Goal: Task Accomplishment & Management: Use online tool/utility

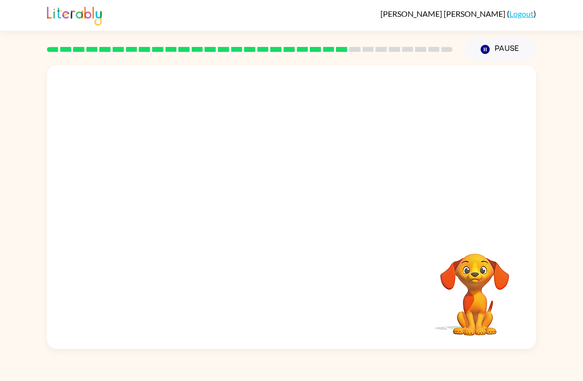
click at [26, 19] on div "[PERSON_NAME] ( Logout )" at bounding box center [291, 15] width 583 height 31
click at [86, 13] on img at bounding box center [74, 15] width 55 height 22
click at [567, 204] on div "Your browser must support playing .mp4 files to use Literably. Please try using…" at bounding box center [291, 205] width 583 height 288
click at [568, 263] on div "Your browser must support playing .mp4 files to use Literably. Please try using…" at bounding box center [291, 205] width 583 height 288
click at [559, 292] on div "Your browser must support playing .mp4 files to use Literably. Please try using…" at bounding box center [291, 205] width 583 height 288
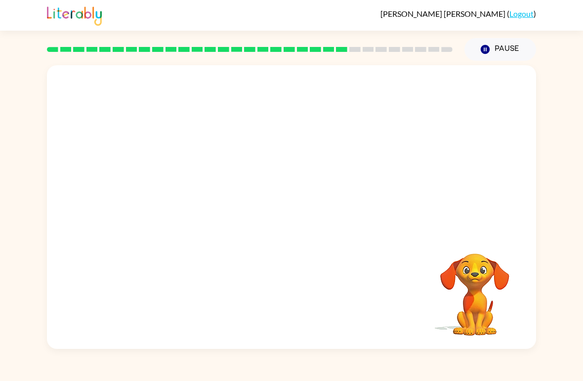
click at [29, 16] on div "[PERSON_NAME] ( Logout )" at bounding box center [291, 15] width 583 height 31
click at [537, 270] on div "Your browser must support playing .mp4 files to use Literably. Please try using…" at bounding box center [291, 205] width 583 height 288
click at [568, 186] on div "Your browser must support playing .mp4 files to use Literably. Please try using…" at bounding box center [291, 205] width 583 height 288
click at [569, 188] on div "Your browser must support playing .mp4 files to use Literably. Please try using…" at bounding box center [291, 205] width 583 height 288
click at [282, 226] on button "button" at bounding box center [291, 212] width 63 height 36
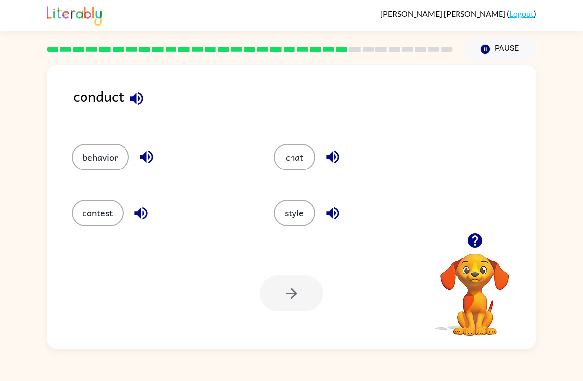
click at [88, 212] on button "contest" at bounding box center [98, 213] width 52 height 27
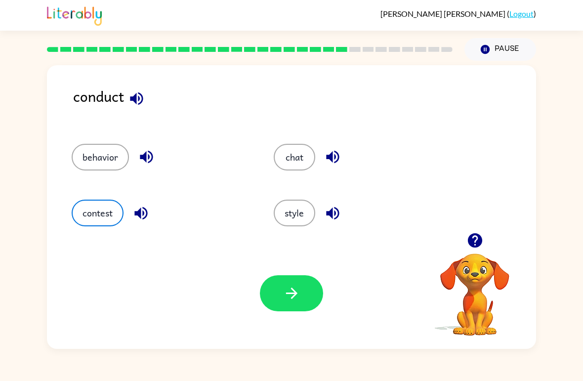
click at [282, 297] on button "button" at bounding box center [291, 293] width 63 height 36
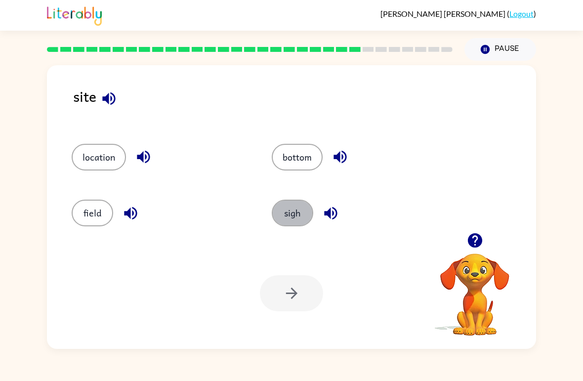
click at [301, 216] on button "sigh" at bounding box center [292, 213] width 41 height 27
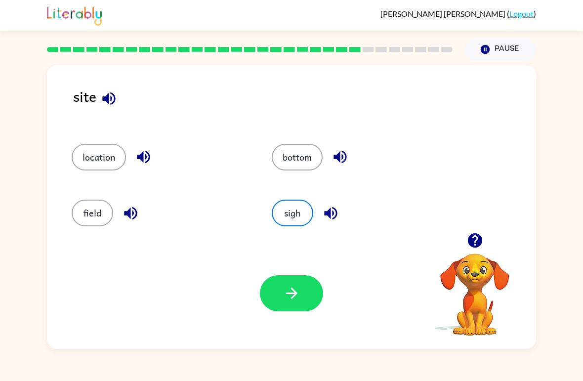
click at [288, 311] on button "button" at bounding box center [291, 293] width 63 height 36
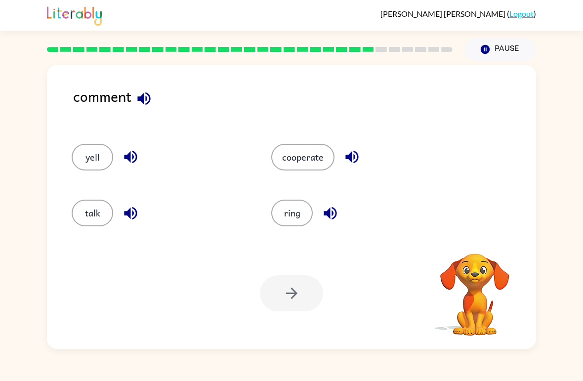
click at [290, 154] on button "cooperate" at bounding box center [302, 157] width 63 height 27
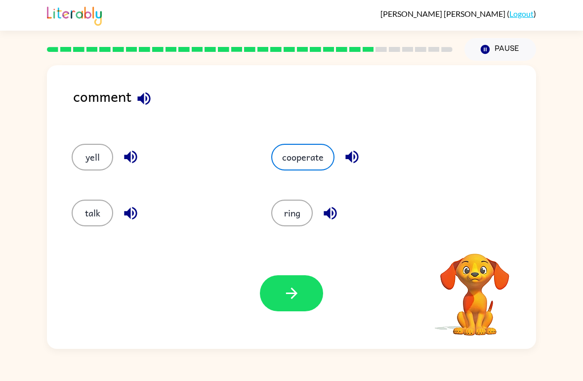
click at [291, 305] on button "button" at bounding box center [291, 293] width 63 height 36
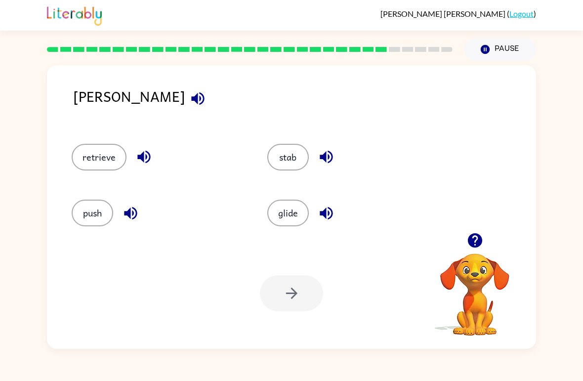
click at [100, 155] on button "retrieve" at bounding box center [99, 157] width 55 height 27
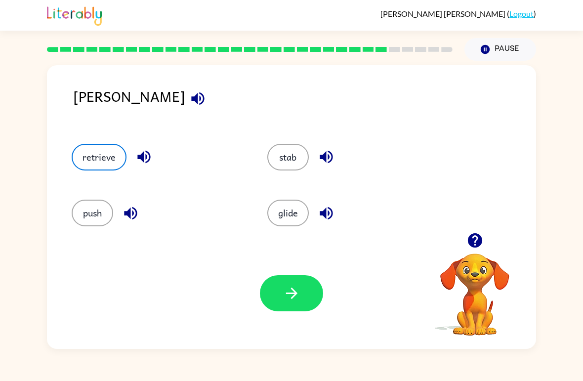
click at [284, 310] on button "button" at bounding box center [291, 293] width 63 height 36
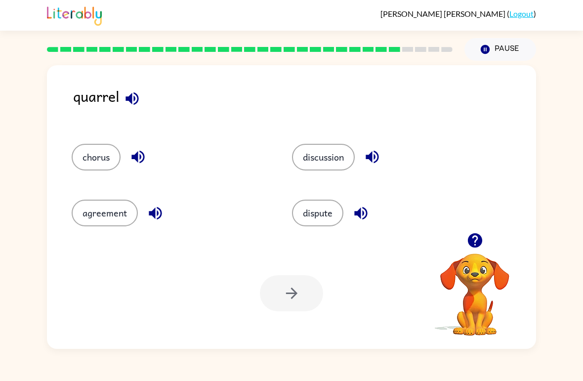
click at [87, 211] on button "agreement" at bounding box center [105, 213] width 66 height 27
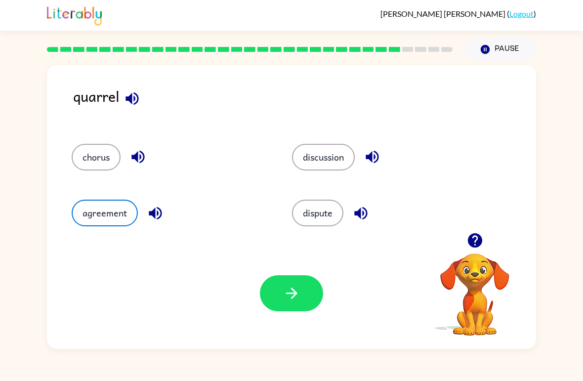
click at [295, 317] on div "Your browser must support playing .mp4 files to use Literably. Please try using…" at bounding box center [291, 293] width 489 height 111
click at [301, 293] on button "button" at bounding box center [291, 293] width 63 height 36
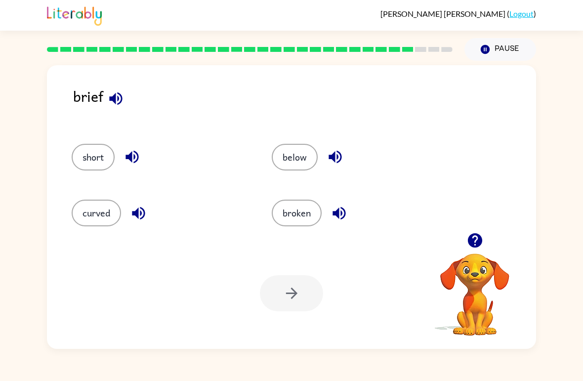
click at [85, 165] on button "short" at bounding box center [93, 157] width 43 height 27
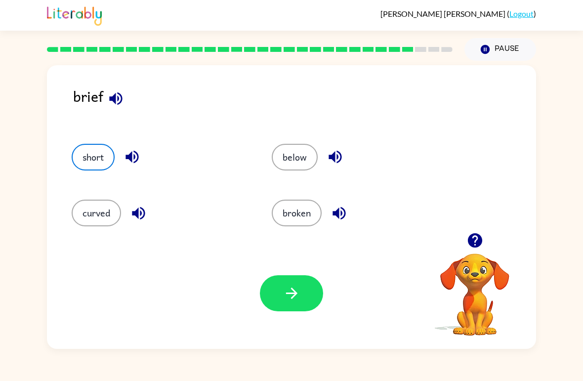
click at [284, 318] on div "Your browser must support playing .mp4 files to use Literably. Please try using…" at bounding box center [291, 293] width 489 height 111
click at [305, 297] on button "button" at bounding box center [291, 293] width 63 height 36
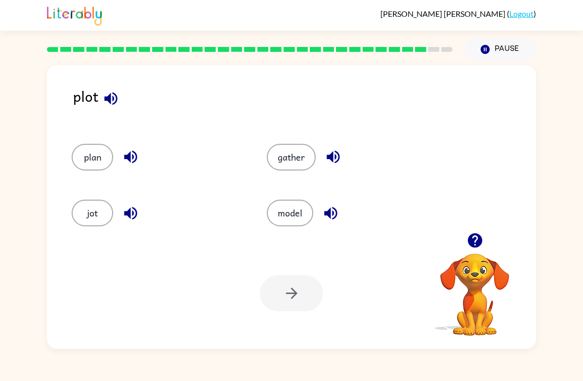
click at [299, 211] on button "model" at bounding box center [290, 213] width 46 height 27
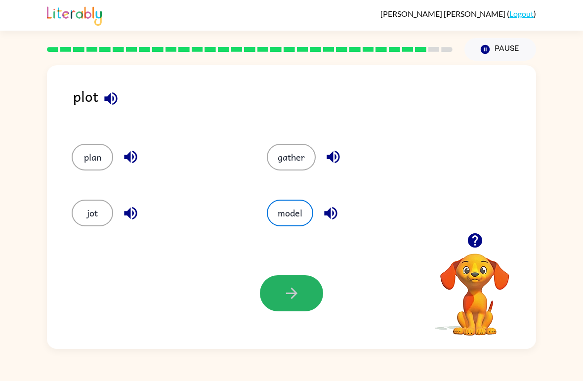
click at [299, 302] on icon "button" at bounding box center [291, 293] width 17 height 17
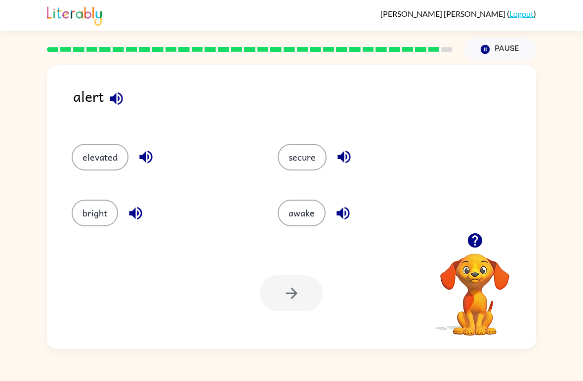
click at [301, 224] on button "awake" at bounding box center [302, 213] width 48 height 27
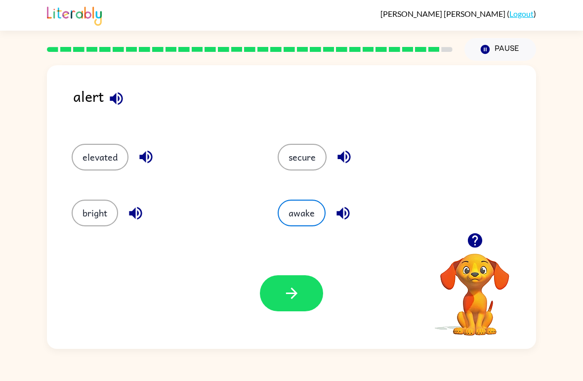
click at [294, 293] on icon "button" at bounding box center [291, 293] width 11 height 11
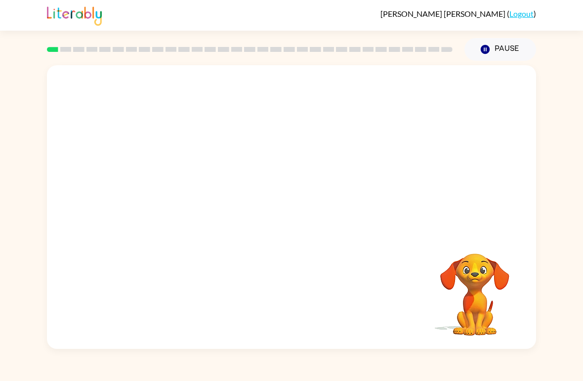
click at [509, 344] on div "Your browser must support playing .mp4 files to use Literably. Please try using…" at bounding box center [291, 207] width 489 height 284
click at [286, 206] on icon "button" at bounding box center [291, 212] width 17 height 17
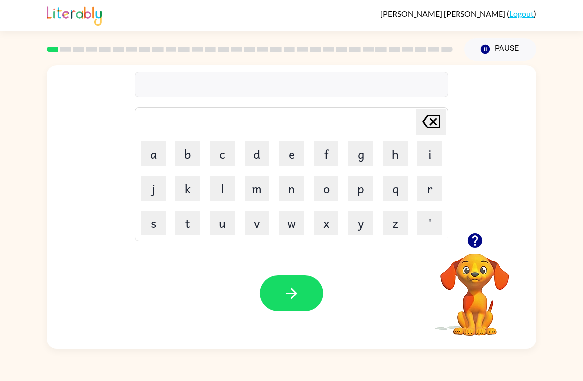
click at [293, 294] on icon "button" at bounding box center [291, 293] width 17 height 17
click at [198, 157] on button "b" at bounding box center [187, 153] width 25 height 25
click at [321, 191] on button "o" at bounding box center [326, 188] width 25 height 25
click at [186, 228] on button "t" at bounding box center [187, 222] width 25 height 25
click at [294, 159] on button "e" at bounding box center [291, 153] width 25 height 25
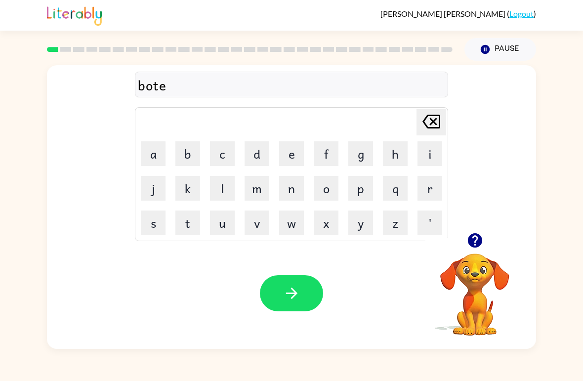
click at [420, 193] on button "r" at bounding box center [429, 188] width 25 height 25
click at [280, 271] on div "Your browser must support playing .mp4 files to use Literably. Please try using…" at bounding box center [291, 293] width 489 height 111
click at [301, 295] on button "button" at bounding box center [291, 293] width 63 height 36
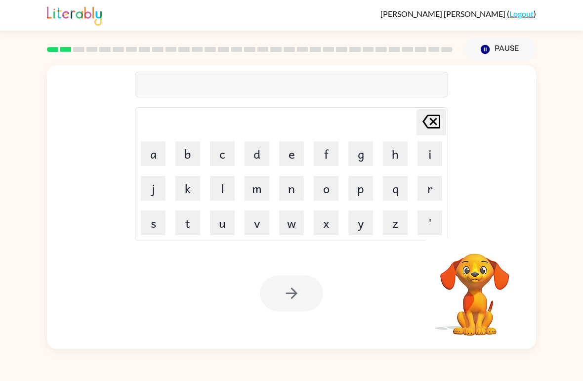
click at [222, 158] on button "c" at bounding box center [222, 153] width 25 height 25
click at [153, 146] on button "a" at bounding box center [153, 153] width 25 height 25
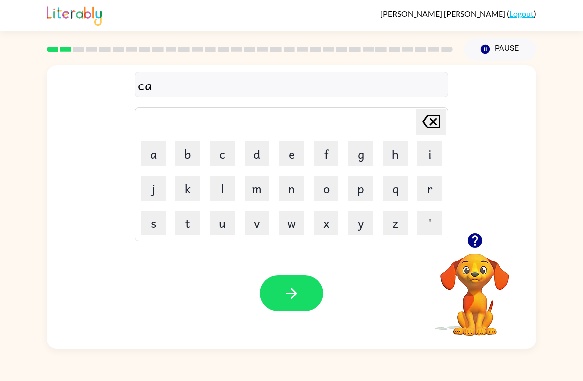
click at [223, 220] on button "u" at bounding box center [222, 222] width 25 height 25
click at [284, 190] on button "n" at bounding box center [291, 188] width 25 height 25
click at [177, 218] on button "t" at bounding box center [187, 222] width 25 height 25
click at [307, 296] on button "button" at bounding box center [291, 293] width 63 height 36
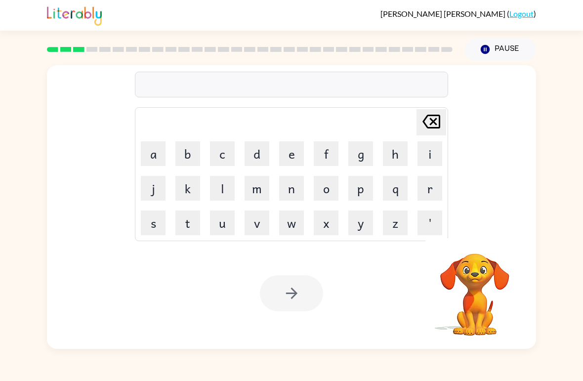
click at [323, 187] on button "o" at bounding box center [326, 188] width 25 height 25
click at [171, 186] on td "k" at bounding box center [188, 188] width 34 height 34
click at [186, 186] on button "k" at bounding box center [187, 188] width 25 height 25
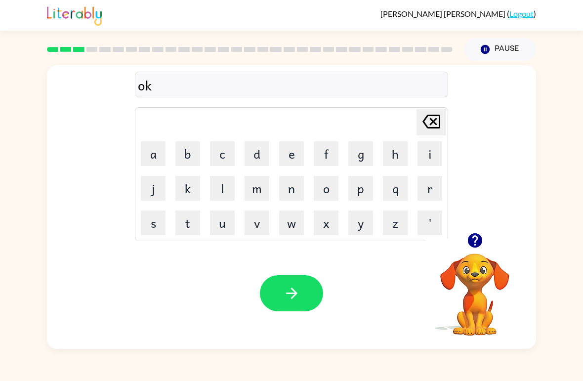
click at [429, 125] on icon "Delete Delete last character input" at bounding box center [431, 122] width 24 height 24
click at [436, 123] on icon "Delete Delete last character input" at bounding box center [431, 122] width 24 height 24
click at [228, 186] on button "l" at bounding box center [222, 188] width 25 height 25
click at [329, 183] on button "o" at bounding box center [326, 188] width 25 height 25
click at [190, 194] on button "k" at bounding box center [187, 188] width 25 height 25
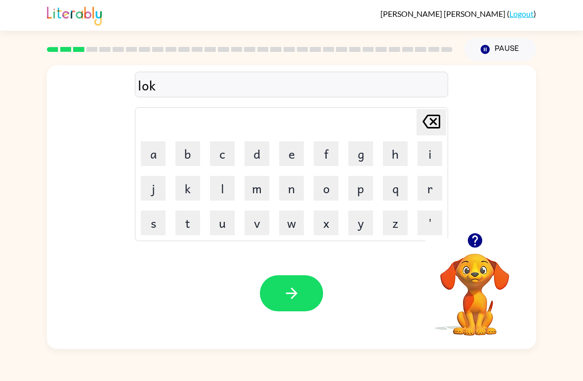
click at [157, 153] on button "a" at bounding box center [153, 153] width 25 height 25
click at [194, 228] on button "t" at bounding box center [187, 222] width 25 height 25
click at [299, 159] on button "e" at bounding box center [291, 153] width 25 height 25
click at [292, 291] on icon "button" at bounding box center [291, 293] width 17 height 17
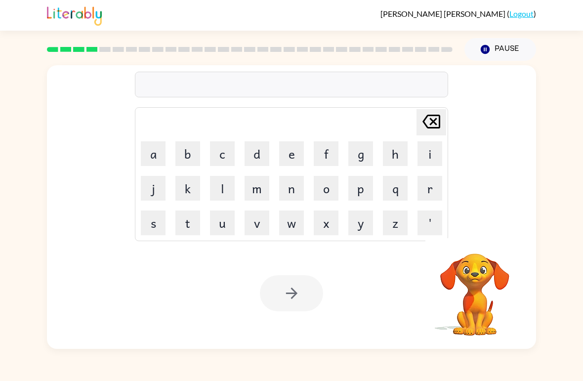
click at [184, 225] on button "t" at bounding box center [187, 222] width 25 height 25
click at [300, 219] on button "w" at bounding box center [291, 222] width 25 height 25
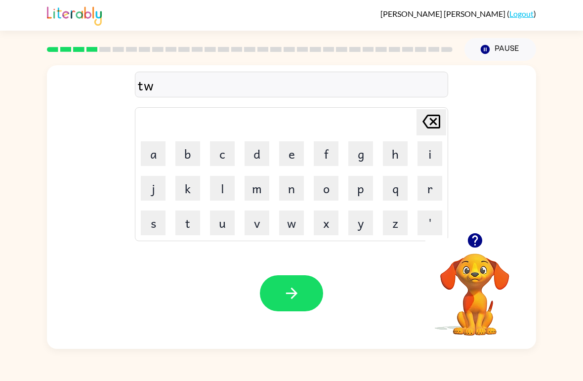
click at [424, 157] on button "i" at bounding box center [429, 153] width 25 height 25
click at [294, 184] on button "n" at bounding box center [291, 188] width 25 height 25
click at [294, 290] on icon "button" at bounding box center [291, 293] width 17 height 17
click at [292, 195] on button "n" at bounding box center [291, 188] width 25 height 25
click at [158, 155] on button "a" at bounding box center [153, 153] width 25 height 25
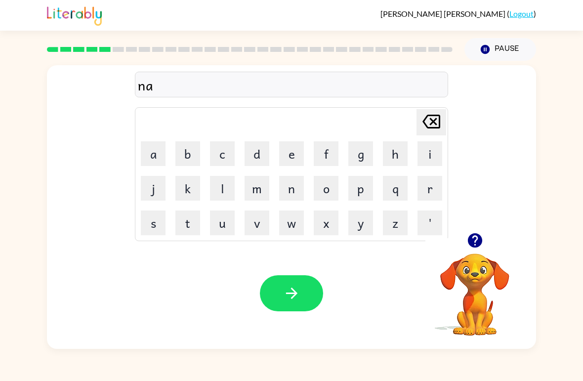
click at [426, 198] on button "r" at bounding box center [429, 188] width 25 height 25
click at [334, 197] on button "o" at bounding box center [326, 188] width 25 height 25
click at [220, 185] on button "l" at bounding box center [222, 188] width 25 height 25
click at [364, 232] on button "y" at bounding box center [360, 222] width 25 height 25
click at [285, 289] on icon "button" at bounding box center [291, 293] width 17 height 17
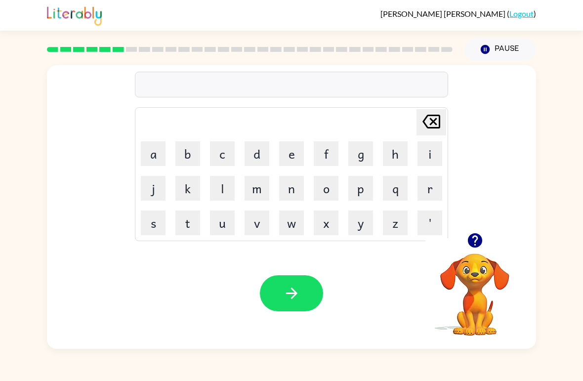
click at [191, 159] on button "b" at bounding box center [187, 153] width 25 height 25
click at [295, 163] on button "e" at bounding box center [291, 153] width 25 height 25
click at [397, 163] on button "h" at bounding box center [395, 153] width 25 height 25
click at [424, 157] on button "i" at bounding box center [429, 153] width 25 height 25
click at [290, 182] on button "n" at bounding box center [291, 188] width 25 height 25
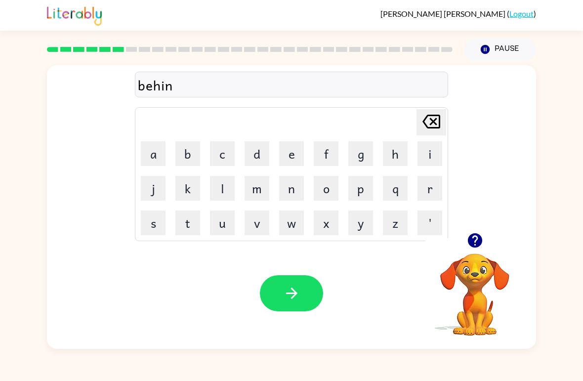
click at [255, 154] on button "d" at bounding box center [257, 153] width 25 height 25
click at [289, 306] on button "button" at bounding box center [291, 293] width 63 height 36
click at [185, 228] on button "t" at bounding box center [187, 222] width 25 height 25
click at [422, 193] on button "r" at bounding box center [429, 188] width 25 height 25
click at [429, 157] on button "i" at bounding box center [429, 153] width 25 height 25
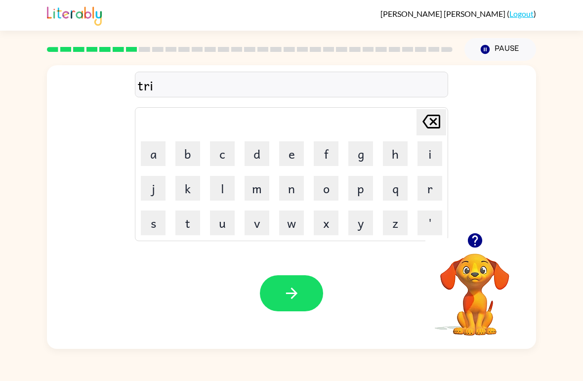
click at [189, 184] on button "k" at bounding box center [187, 188] width 25 height 25
click at [216, 230] on button "u" at bounding box center [222, 222] width 25 height 25
click at [218, 187] on button "l" at bounding box center [222, 188] width 25 height 25
click at [304, 298] on button "button" at bounding box center [291, 293] width 63 height 36
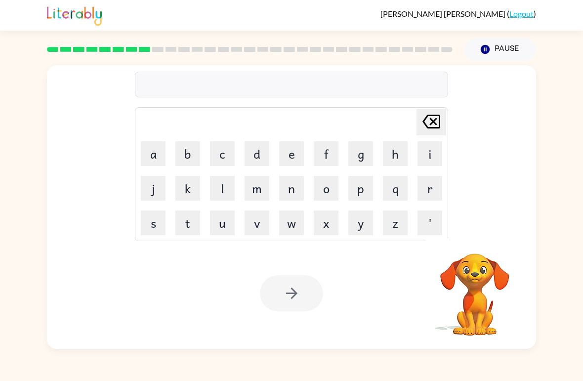
click at [260, 187] on button "m" at bounding box center [257, 188] width 25 height 25
click at [427, 154] on button "i" at bounding box center [429, 153] width 25 height 25
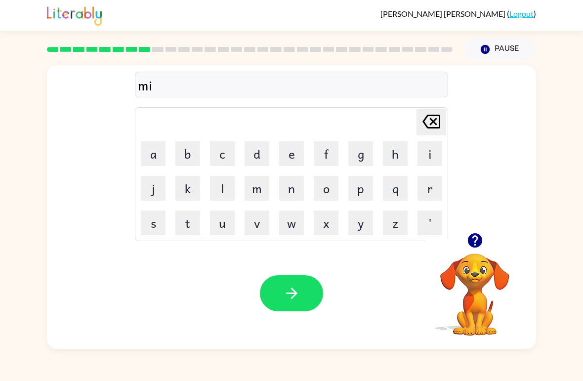
click at [430, 179] on button "r" at bounding box center [429, 188] width 25 height 25
click at [431, 152] on button "i" at bounding box center [429, 153] width 25 height 25
click at [233, 158] on button "c" at bounding box center [222, 153] width 25 height 25
click at [157, 157] on button "a" at bounding box center [153, 153] width 25 height 25
click at [233, 186] on button "l" at bounding box center [222, 188] width 25 height 25
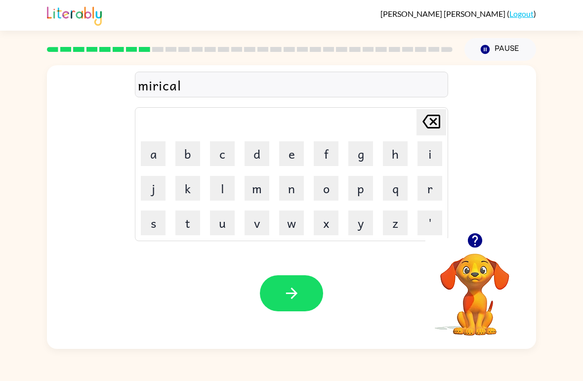
click at [300, 288] on button "button" at bounding box center [291, 293] width 63 height 36
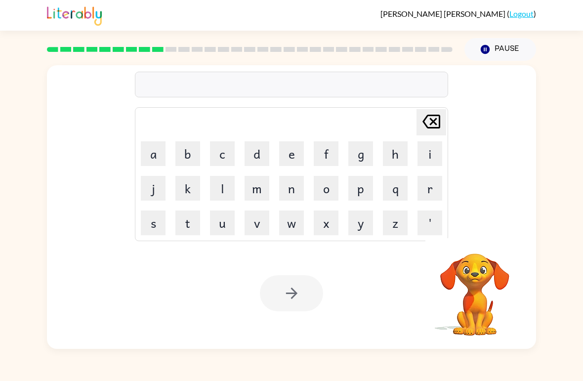
click at [288, 194] on button "n" at bounding box center [291, 188] width 25 height 25
click at [424, 165] on button "i" at bounding box center [429, 153] width 25 height 25
click at [256, 187] on button "m" at bounding box center [257, 188] width 25 height 25
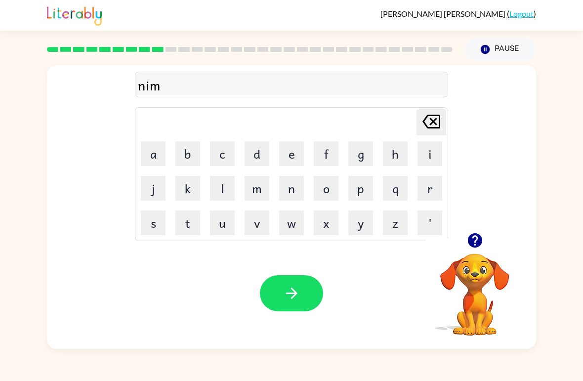
click at [195, 164] on button "b" at bounding box center [187, 153] width 25 height 25
click at [327, 192] on button "o" at bounding box center [326, 188] width 25 height 25
click at [233, 194] on button "l" at bounding box center [222, 188] width 25 height 25
click at [297, 295] on icon "button" at bounding box center [291, 293] width 17 height 17
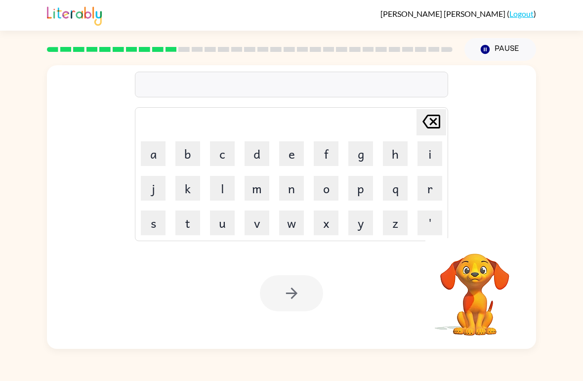
click at [327, 192] on button "o" at bounding box center [326, 188] width 25 height 25
click at [293, 189] on button "n" at bounding box center [291, 188] width 25 height 25
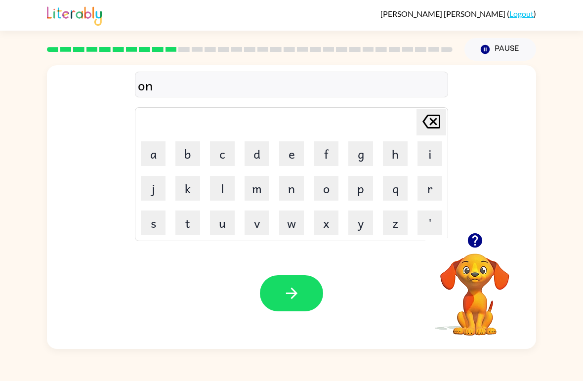
click at [323, 160] on button "f" at bounding box center [326, 153] width 25 height 25
click at [332, 191] on button "o" at bounding box center [326, 188] width 25 height 25
click at [233, 193] on button "l" at bounding box center [222, 188] width 25 height 25
click at [189, 157] on button "b" at bounding box center [187, 153] width 25 height 25
click at [260, 159] on button "d" at bounding box center [257, 153] width 25 height 25
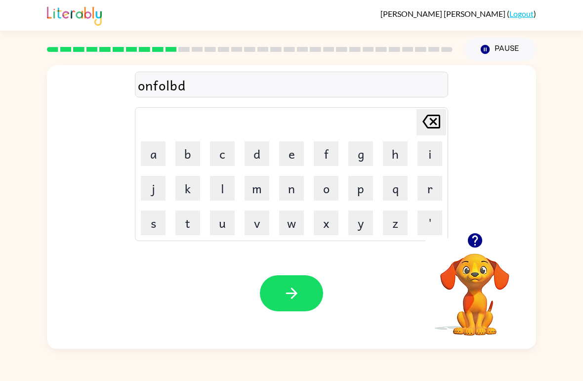
click at [438, 117] on icon at bounding box center [431, 122] width 18 height 14
click at [257, 159] on button "d" at bounding box center [257, 153] width 25 height 25
click at [436, 124] on icon "Delete Delete last character input" at bounding box center [431, 122] width 24 height 24
click at [259, 158] on button "d" at bounding box center [257, 153] width 25 height 25
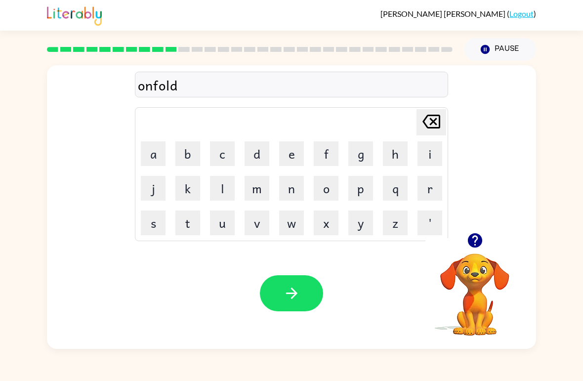
click at [278, 295] on button "button" at bounding box center [291, 293] width 63 height 36
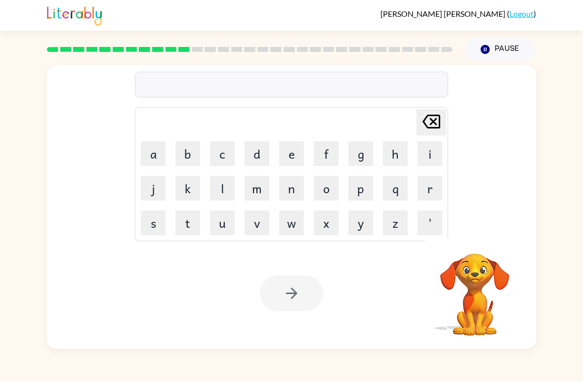
click at [266, 221] on button "v" at bounding box center [257, 222] width 25 height 25
click at [318, 186] on button "o" at bounding box center [326, 188] width 25 height 25
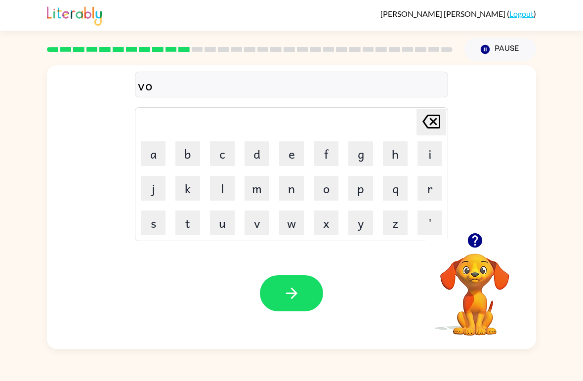
click at [215, 227] on button "u" at bounding box center [222, 222] width 25 height 25
click at [198, 218] on button "t" at bounding box center [187, 222] width 25 height 25
click at [280, 157] on button "e" at bounding box center [291, 153] width 25 height 25
click at [288, 289] on icon "button" at bounding box center [291, 293] width 17 height 17
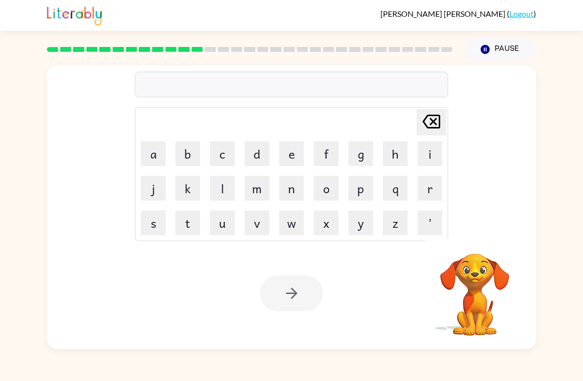
click at [191, 154] on button "b" at bounding box center [187, 153] width 25 height 25
click at [298, 158] on button "e" at bounding box center [291, 153] width 25 height 25
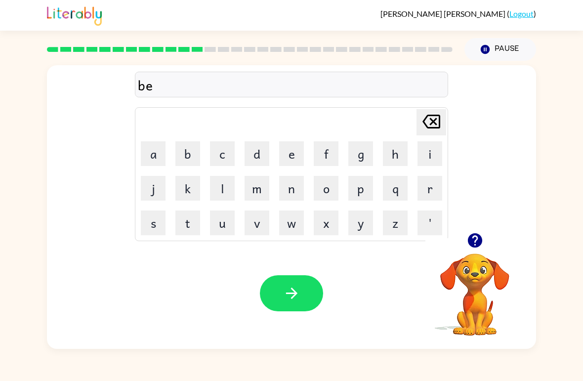
click at [253, 156] on button "d" at bounding box center [257, 153] width 25 height 25
click at [195, 226] on button "t" at bounding box center [187, 222] width 25 height 25
click at [426, 154] on button "i" at bounding box center [429, 153] width 25 height 25
click at [259, 189] on button "m" at bounding box center [257, 188] width 25 height 25
click at [157, 153] on button "a" at bounding box center [153, 153] width 25 height 25
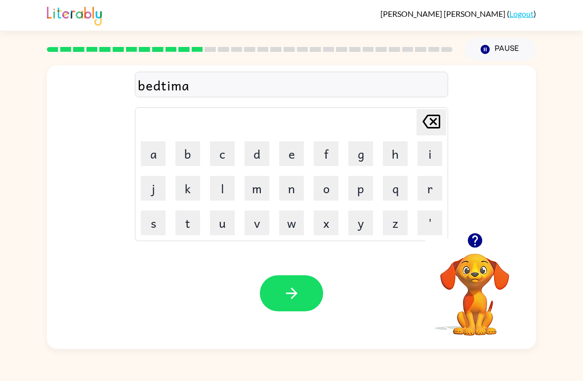
click at [434, 124] on icon "Delete Delete last character input" at bounding box center [431, 122] width 24 height 24
click at [294, 155] on button "e" at bounding box center [291, 153] width 25 height 25
click at [297, 286] on icon "button" at bounding box center [291, 293] width 17 height 17
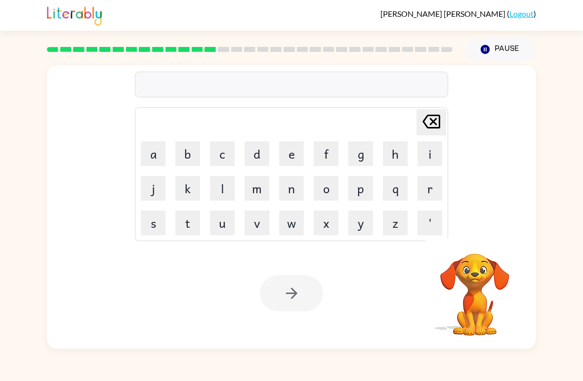
click at [331, 156] on button "f" at bounding box center [326, 153] width 25 height 25
click at [418, 161] on button "i" at bounding box center [429, 153] width 25 height 25
click at [256, 164] on button "d" at bounding box center [257, 153] width 25 height 25
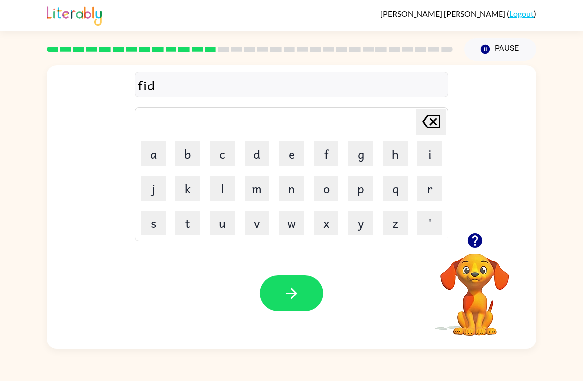
click at [285, 192] on button "n" at bounding box center [291, 188] width 25 height 25
click at [289, 163] on button "e" at bounding box center [291, 153] width 25 height 25
click at [152, 223] on button "s" at bounding box center [153, 222] width 25 height 25
click at [284, 288] on icon "button" at bounding box center [291, 293] width 17 height 17
click at [295, 294] on div at bounding box center [291, 293] width 63 height 36
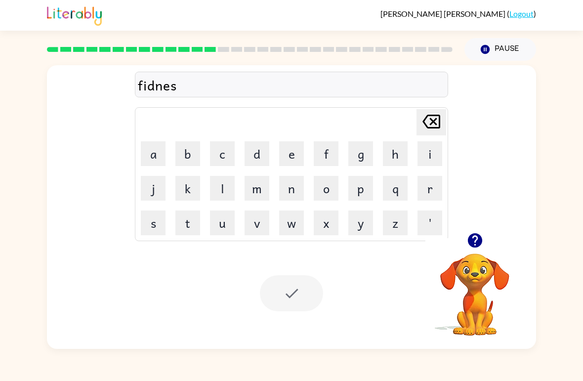
click at [180, 85] on div "fidnes" at bounding box center [291, 85] width 307 height 21
click at [149, 165] on button "a" at bounding box center [153, 153] width 25 height 25
click at [167, 171] on td "j" at bounding box center [153, 188] width 34 height 34
click at [167, 171] on table "Delete Delete last character input a b c d e f g h i j k l m n o p q r s t u v …" at bounding box center [291, 174] width 312 height 133
click at [425, 123] on icon "Delete Delete last character input" at bounding box center [431, 122] width 24 height 24
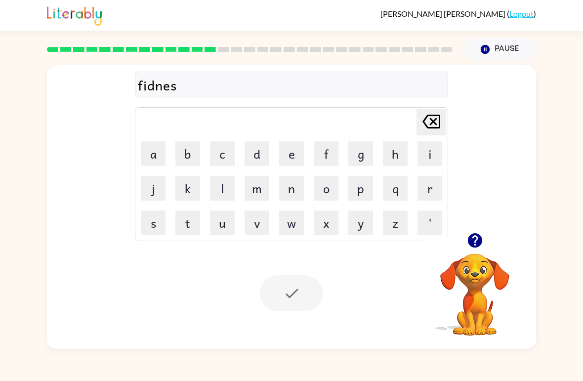
click at [435, 120] on icon at bounding box center [431, 122] width 18 height 14
click at [145, 229] on button "s" at bounding box center [153, 222] width 25 height 25
click at [296, 289] on div at bounding box center [291, 293] width 63 height 36
click at [304, 292] on div at bounding box center [291, 293] width 63 height 36
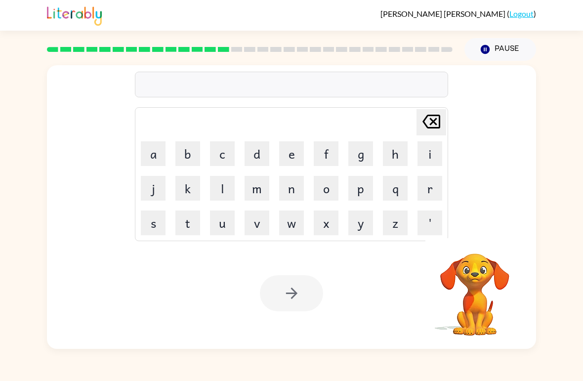
click at [255, 161] on button "d" at bounding box center [257, 153] width 25 height 25
click at [162, 156] on button "a" at bounding box center [153, 153] width 25 height 25
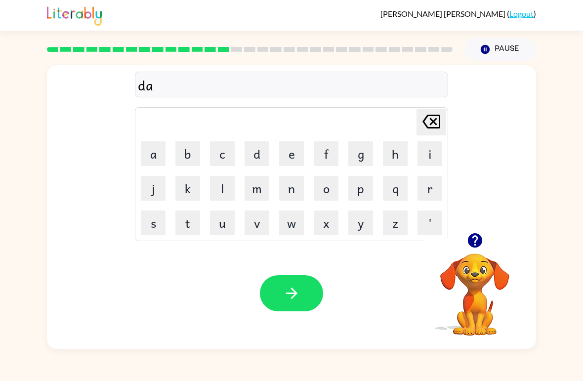
click at [230, 194] on button "l" at bounding box center [222, 188] width 25 height 25
click at [152, 155] on button "a" at bounding box center [153, 153] width 25 height 25
click at [358, 224] on button "y" at bounding box center [360, 222] width 25 height 25
click at [284, 294] on icon "button" at bounding box center [291, 293] width 17 height 17
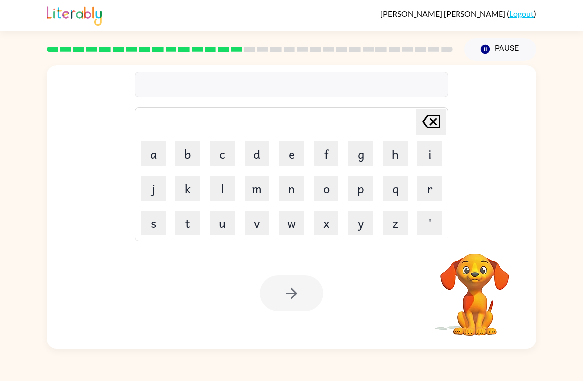
click at [195, 226] on button "t" at bounding box center [187, 222] width 25 height 25
click at [221, 212] on button "u" at bounding box center [222, 222] width 25 height 25
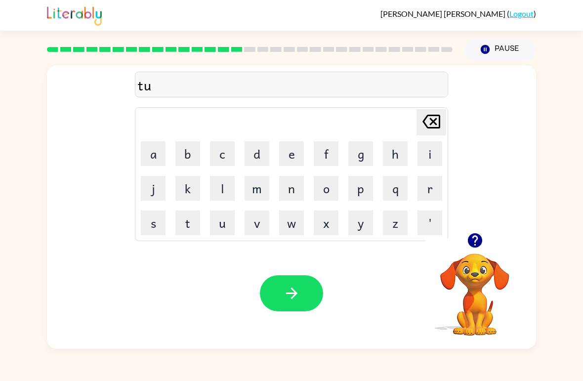
click at [433, 188] on button "r" at bounding box center [429, 188] width 25 height 25
click at [251, 183] on button "m" at bounding box center [257, 188] width 25 height 25
click at [285, 277] on button "button" at bounding box center [291, 293] width 63 height 36
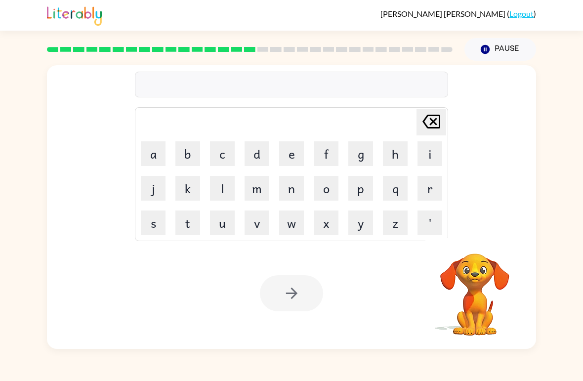
click at [160, 219] on button "s" at bounding box center [153, 222] width 25 height 25
click at [276, 144] on td "e" at bounding box center [292, 154] width 34 height 34
click at [295, 157] on button "e" at bounding box center [291, 153] width 25 height 25
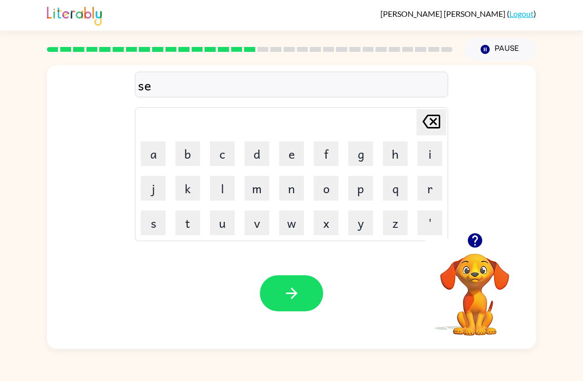
click at [192, 234] on button "t" at bounding box center [187, 222] width 25 height 25
click at [310, 290] on button "button" at bounding box center [291, 293] width 63 height 36
click at [191, 156] on button "b" at bounding box center [187, 153] width 25 height 25
click at [421, 178] on button "r" at bounding box center [429, 188] width 25 height 25
click at [426, 154] on button "i" at bounding box center [429, 153] width 25 height 25
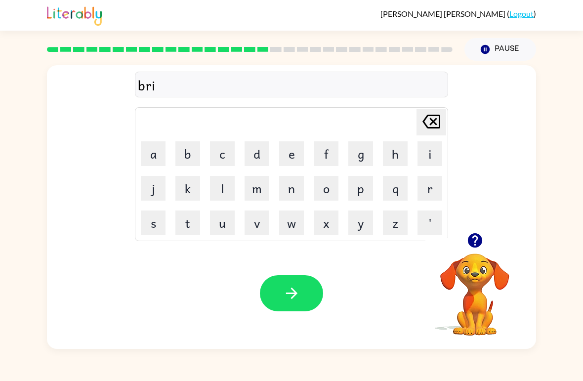
click at [289, 186] on button "n" at bounding box center [291, 188] width 25 height 25
click at [426, 151] on button "i" at bounding box center [429, 153] width 25 height 25
click at [290, 180] on button "n" at bounding box center [291, 188] width 25 height 25
click at [280, 280] on button "button" at bounding box center [291, 293] width 63 height 36
click at [362, 192] on button "p" at bounding box center [360, 188] width 25 height 25
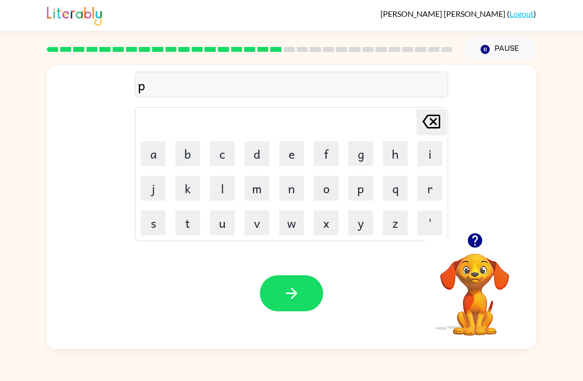
click at [221, 191] on button "l" at bounding box center [222, 188] width 25 height 25
click at [151, 152] on button "a" at bounding box center [153, 153] width 25 height 25
click at [159, 222] on button "s" at bounding box center [153, 222] width 25 height 25
click at [183, 223] on button "t" at bounding box center [187, 222] width 25 height 25
click at [420, 156] on button "i" at bounding box center [429, 153] width 25 height 25
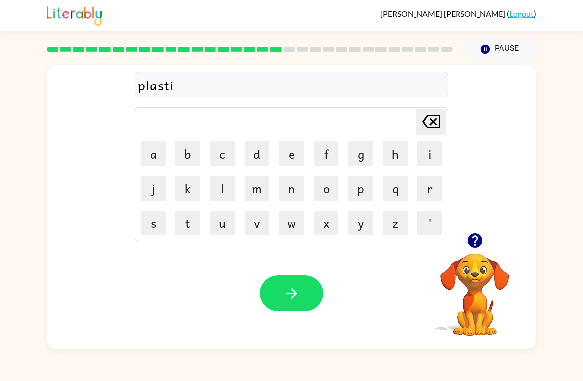
click at [195, 187] on button "k" at bounding box center [187, 188] width 25 height 25
click at [319, 297] on button "button" at bounding box center [291, 293] width 63 height 36
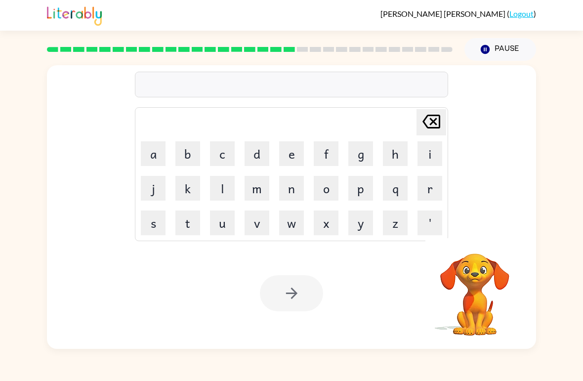
click at [267, 157] on button "d" at bounding box center [257, 153] width 25 height 25
click at [423, 156] on button "i" at bounding box center [429, 153] width 25 height 25
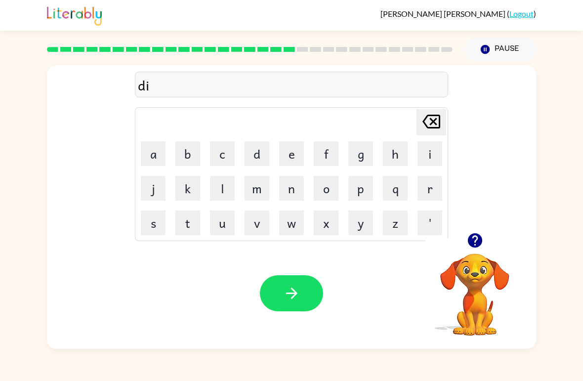
click at [393, 183] on button "q" at bounding box center [395, 188] width 25 height 25
click at [436, 126] on icon "Delete Delete last character input" at bounding box center [431, 122] width 24 height 24
click at [360, 186] on button "p" at bounding box center [360, 188] width 25 height 25
click at [222, 186] on button "l" at bounding box center [222, 188] width 25 height 25
click at [152, 147] on button "a" at bounding box center [153, 153] width 25 height 25
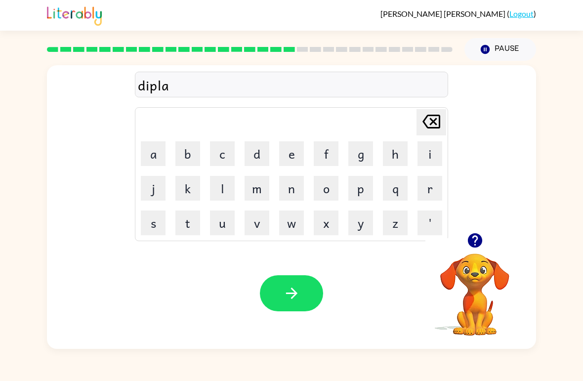
click at [350, 226] on button "y" at bounding box center [360, 222] width 25 height 25
click at [284, 294] on icon "button" at bounding box center [291, 293] width 17 height 17
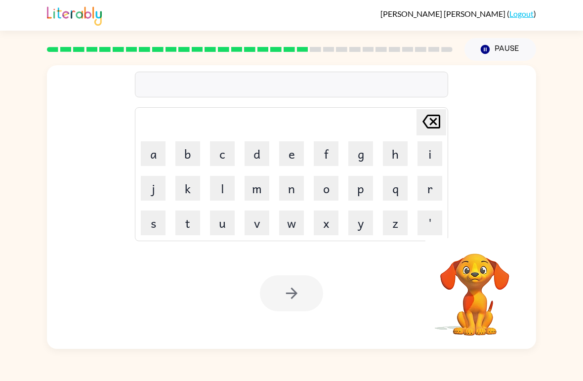
click at [260, 153] on button "d" at bounding box center [257, 153] width 25 height 25
click at [212, 221] on button "u" at bounding box center [222, 222] width 25 height 25
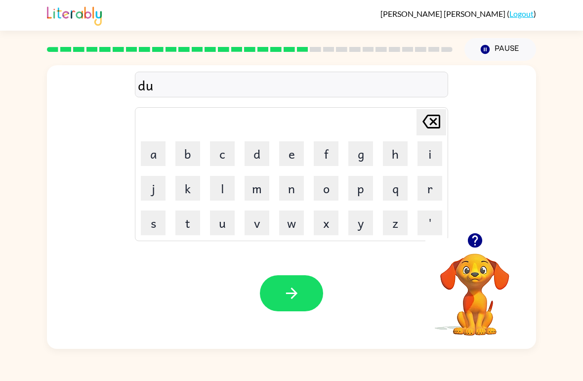
click at [154, 216] on button "s" at bounding box center [153, 222] width 25 height 25
click at [187, 217] on button "t" at bounding box center [187, 222] width 25 height 25
click at [432, 155] on button "i" at bounding box center [429, 153] width 25 height 25
click at [255, 156] on button "d" at bounding box center [257, 153] width 25 height 25
click at [296, 302] on button "button" at bounding box center [291, 293] width 63 height 36
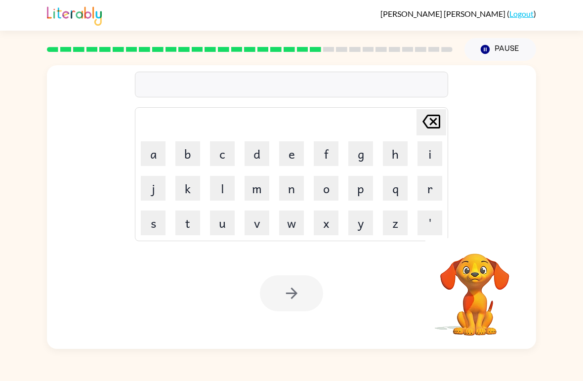
click at [152, 228] on button "s" at bounding box center [153, 222] width 25 height 25
click at [302, 157] on button "e" at bounding box center [291, 153] width 25 height 25
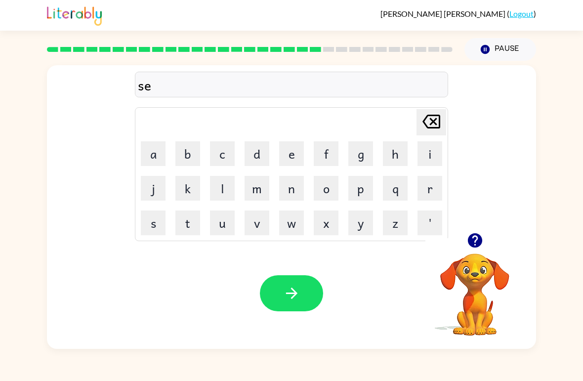
click at [299, 191] on button "n" at bounding box center [291, 188] width 25 height 25
click at [192, 233] on button "t" at bounding box center [187, 222] width 25 height 25
click at [424, 164] on button "i" at bounding box center [429, 153] width 25 height 25
click at [356, 197] on button "p" at bounding box center [360, 188] width 25 height 25
click at [425, 157] on button "i" at bounding box center [429, 153] width 25 height 25
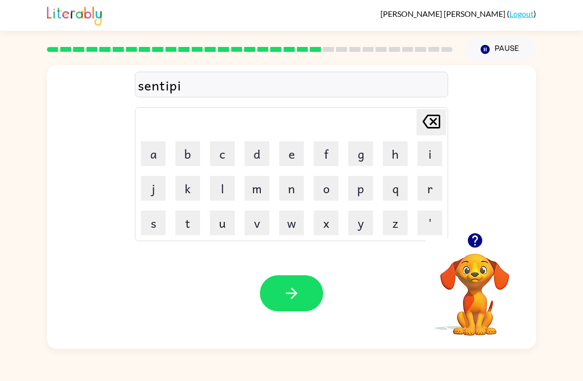
click at [259, 155] on button "d" at bounding box center [257, 153] width 25 height 25
click at [289, 289] on icon "button" at bounding box center [291, 293] width 17 height 17
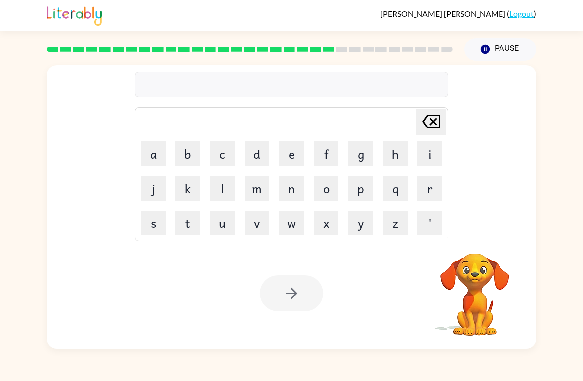
click at [424, 192] on button "r" at bounding box center [429, 188] width 25 height 25
click at [151, 162] on button "a" at bounding box center [153, 153] width 25 height 25
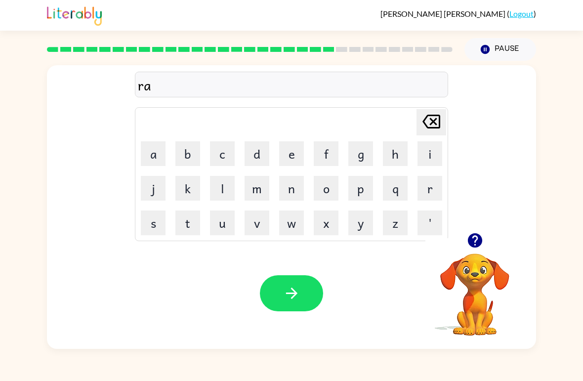
click at [424, 153] on button "i" at bounding box center [429, 153] width 25 height 25
click at [292, 192] on button "n" at bounding box center [291, 188] width 25 height 25
click at [234, 159] on button "c" at bounding box center [222, 153] width 25 height 25
click at [328, 187] on button "o" at bounding box center [326, 188] width 25 height 25
click at [259, 156] on button "d" at bounding box center [257, 153] width 25 height 25
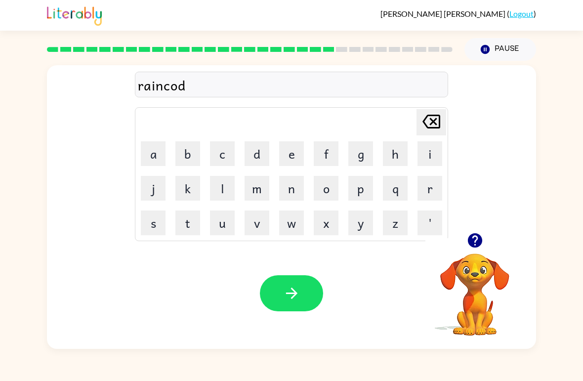
click at [289, 155] on button "e" at bounding box center [291, 153] width 25 height 25
click at [309, 284] on button "button" at bounding box center [291, 293] width 63 height 36
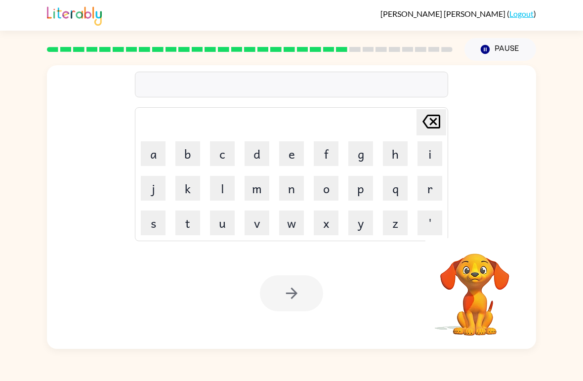
click at [251, 194] on button "m" at bounding box center [257, 188] width 25 height 25
click at [152, 155] on button "a" at bounding box center [153, 153] width 25 height 25
click at [428, 192] on button "r" at bounding box center [429, 188] width 25 height 25
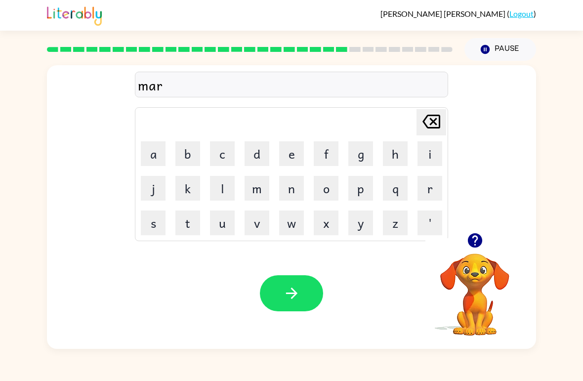
click at [198, 186] on button "k" at bounding box center [187, 188] width 25 height 25
click at [290, 153] on button "e" at bounding box center [291, 153] width 25 height 25
click at [427, 187] on button "r" at bounding box center [429, 188] width 25 height 25
click at [284, 299] on icon "button" at bounding box center [291, 293] width 17 height 17
click at [331, 153] on button "f" at bounding box center [326, 153] width 25 height 25
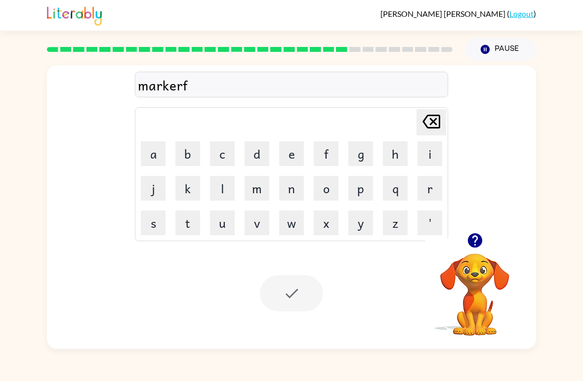
click at [431, 128] on icon at bounding box center [431, 122] width 18 height 14
click at [354, 85] on div "marker" at bounding box center [291, 85] width 307 height 21
click at [343, 59] on div at bounding box center [249, 49] width 417 height 35
click at [152, 158] on button "a" at bounding box center [153, 153] width 25 height 25
click at [253, 157] on button "d" at bounding box center [257, 153] width 25 height 25
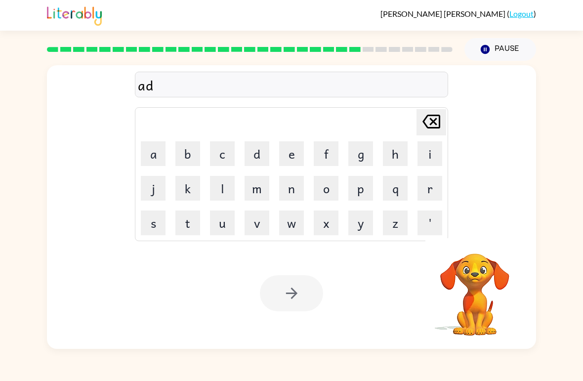
click at [258, 220] on button "v" at bounding box center [257, 222] width 25 height 25
click at [154, 159] on button "a" at bounding box center [153, 153] width 25 height 25
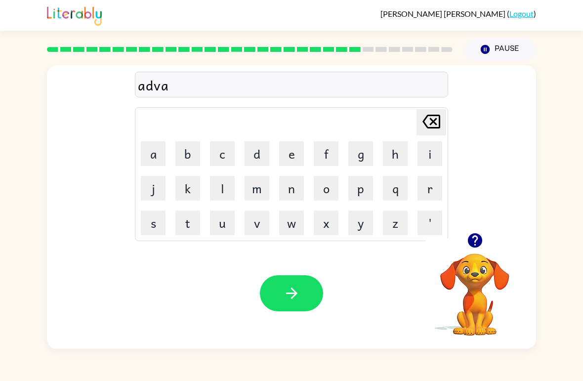
click at [284, 194] on button "n" at bounding box center [291, 188] width 25 height 25
click at [223, 160] on button "c" at bounding box center [222, 153] width 25 height 25
click at [420, 157] on button "i" at bounding box center [429, 153] width 25 height 25
click at [292, 189] on button "n" at bounding box center [291, 188] width 25 height 25
click at [364, 162] on button "g" at bounding box center [360, 153] width 25 height 25
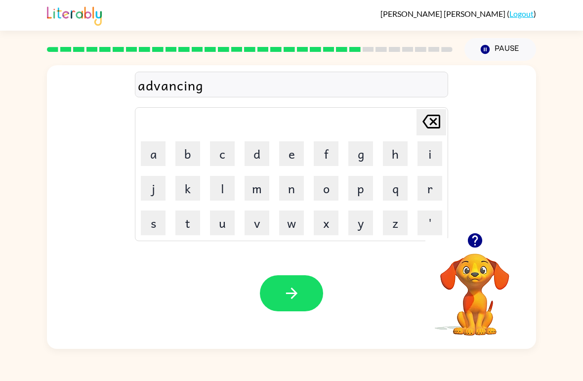
click at [295, 296] on icon "button" at bounding box center [291, 293] width 17 height 17
click at [358, 155] on button "g" at bounding box center [360, 153] width 25 height 25
click at [165, 143] on button "a" at bounding box center [153, 153] width 25 height 25
click at [195, 152] on button "b" at bounding box center [187, 153] width 25 height 25
click at [223, 193] on button "l" at bounding box center [222, 188] width 25 height 25
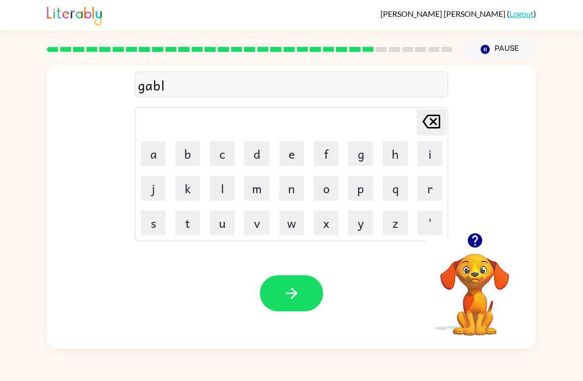
click at [425, 153] on button "i" at bounding box center [429, 153] width 25 height 25
click at [290, 188] on button "n" at bounding box center [291, 188] width 25 height 25
click at [361, 154] on button "g" at bounding box center [360, 153] width 25 height 25
click at [297, 284] on button "button" at bounding box center [291, 293] width 63 height 36
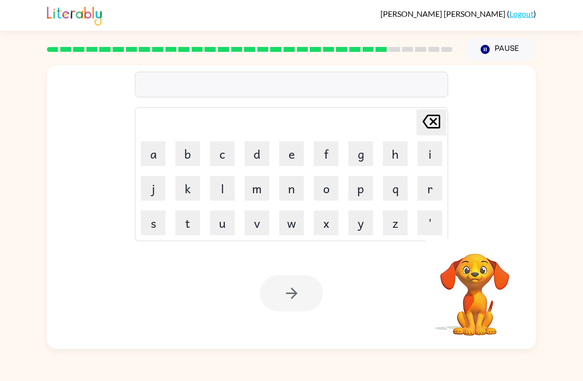
click at [360, 159] on button "g" at bounding box center [360, 153] width 25 height 25
click at [331, 193] on button "o" at bounding box center [326, 188] width 25 height 25
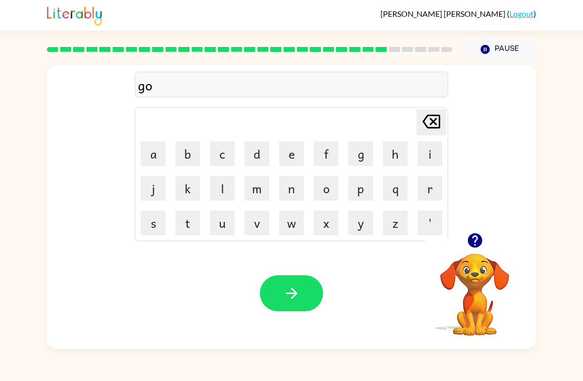
click at [184, 159] on button "b" at bounding box center [187, 153] width 25 height 25
click at [293, 154] on button "e" at bounding box center [291, 153] width 25 height 25
click at [424, 198] on button "r" at bounding box center [429, 188] width 25 height 25
click at [263, 188] on button "m" at bounding box center [257, 188] width 25 height 25
click at [154, 156] on button "a" at bounding box center [153, 153] width 25 height 25
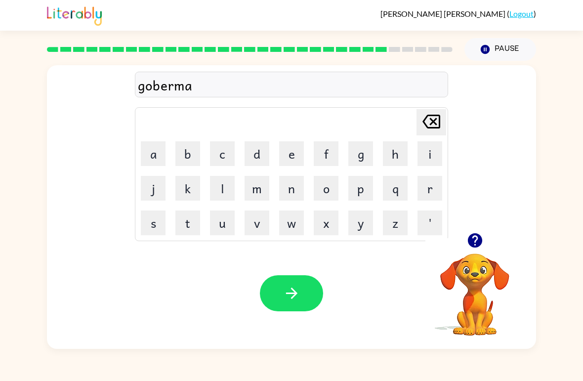
click at [424, 119] on icon "Delete Delete last character input" at bounding box center [431, 122] width 24 height 24
click at [294, 160] on button "e" at bounding box center [291, 153] width 25 height 25
click at [294, 192] on button "n" at bounding box center [291, 188] width 25 height 25
click at [190, 225] on button "t" at bounding box center [187, 222] width 25 height 25
click at [314, 305] on button "button" at bounding box center [291, 293] width 63 height 36
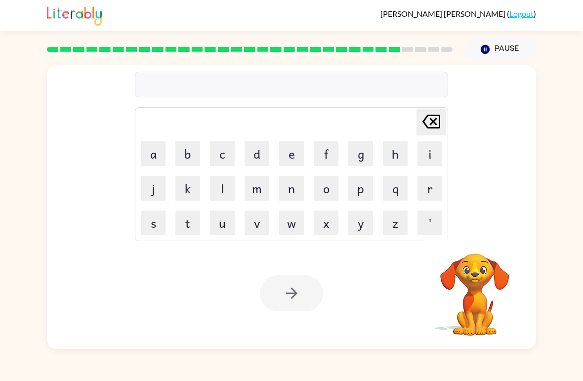
click at [155, 229] on button "s" at bounding box center [153, 222] width 25 height 25
click at [190, 222] on button "t" at bounding box center [187, 222] width 25 height 25
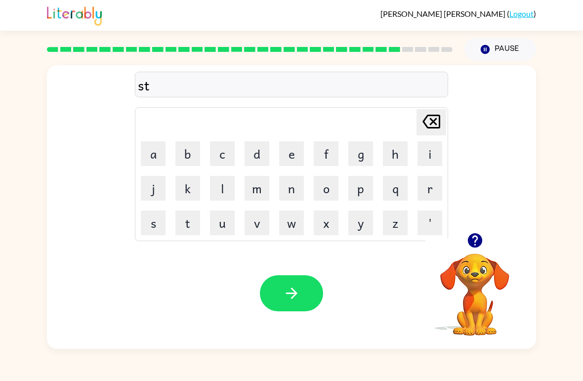
click at [428, 184] on button "r" at bounding box center [429, 188] width 25 height 25
click at [156, 155] on button "a" at bounding box center [153, 153] width 25 height 25
click at [429, 152] on button "i" at bounding box center [429, 153] width 25 height 25
click at [295, 191] on button "n" at bounding box center [291, 188] width 25 height 25
click at [305, 286] on button "button" at bounding box center [291, 293] width 63 height 36
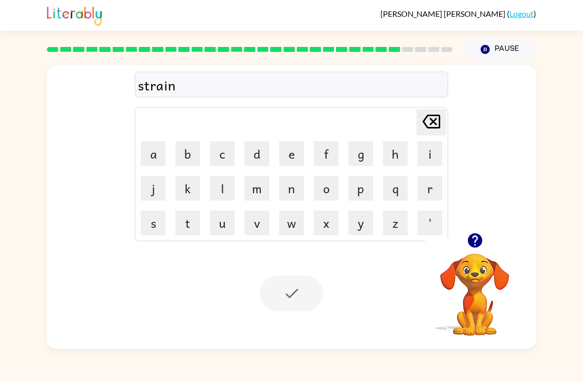
click at [308, 275] on div "Your browser must support playing .mp4 files to use Literably. Please try using…" at bounding box center [291, 293] width 489 height 111
click at [300, 300] on div at bounding box center [291, 293] width 63 height 36
click at [300, 299] on div at bounding box center [291, 293] width 63 height 36
click at [312, 280] on div at bounding box center [291, 293] width 63 height 36
click at [268, 196] on button "m" at bounding box center [257, 188] width 25 height 25
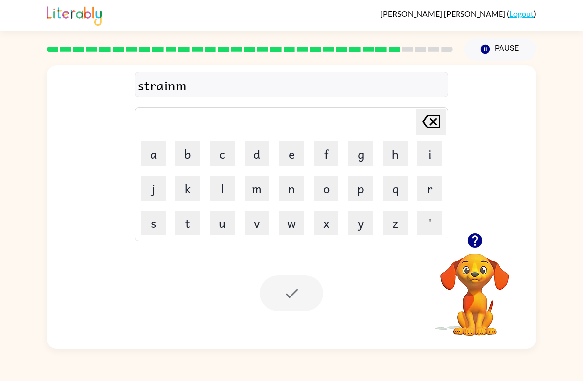
click at [436, 126] on icon "Delete Delete last character input" at bounding box center [431, 122] width 24 height 24
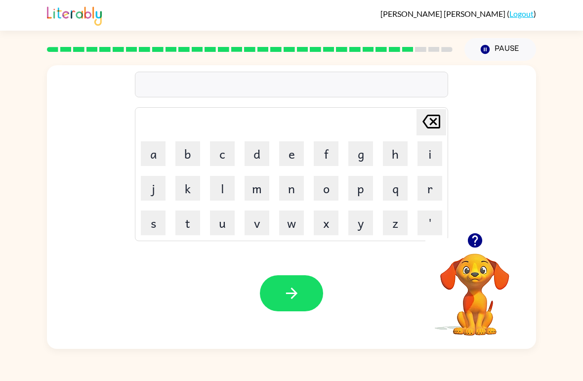
click at [149, 215] on button "s" at bounding box center [153, 222] width 25 height 25
click at [391, 158] on button "h" at bounding box center [395, 153] width 25 height 25
click at [162, 154] on button "a" at bounding box center [153, 153] width 25 height 25
click at [362, 188] on button "p" at bounding box center [360, 188] width 25 height 25
click at [284, 154] on button "e" at bounding box center [291, 153] width 25 height 25
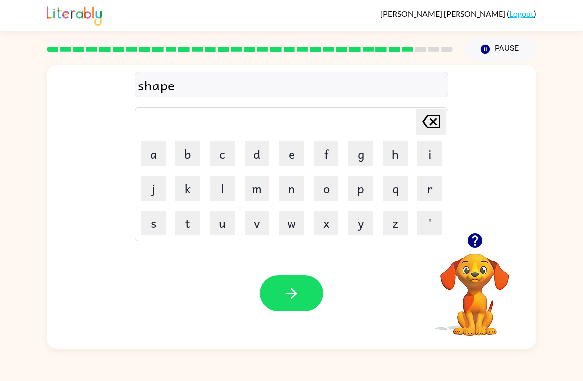
click at [301, 288] on button "button" at bounding box center [291, 293] width 63 height 36
click at [297, 299] on div at bounding box center [291, 293] width 63 height 36
click at [282, 297] on div at bounding box center [291, 293] width 63 height 36
click at [274, 17] on div "[PERSON_NAME] ( Logout )" at bounding box center [291, 15] width 489 height 31
click at [303, 158] on button "e" at bounding box center [291, 153] width 25 height 25
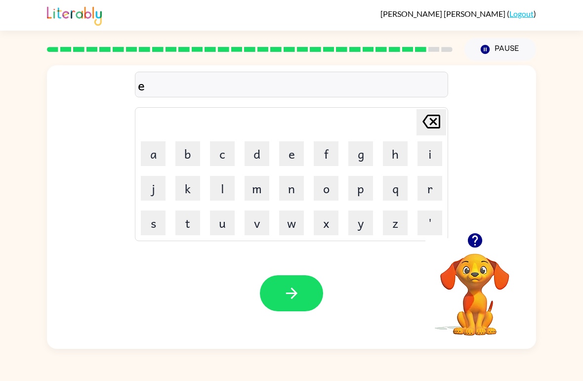
click at [329, 224] on button "x" at bounding box center [326, 222] width 25 height 25
click at [284, 162] on button "e" at bounding box center [291, 153] width 25 height 25
click at [227, 190] on button "l" at bounding box center [222, 188] width 25 height 25
click at [292, 160] on button "e" at bounding box center [291, 153] width 25 height 25
click at [300, 187] on button "n" at bounding box center [291, 188] width 25 height 25
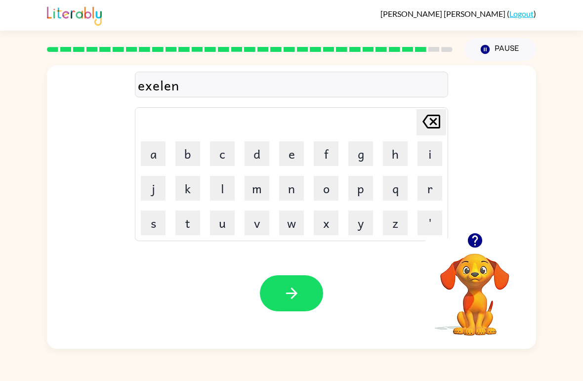
click at [187, 222] on button "t" at bounding box center [187, 222] width 25 height 25
click at [298, 305] on button "button" at bounding box center [291, 293] width 63 height 36
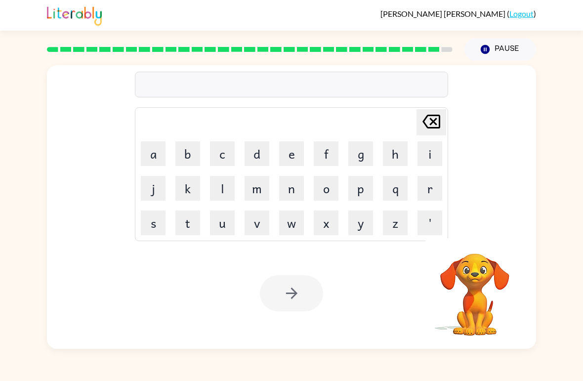
click at [165, 195] on button "j" at bounding box center [153, 188] width 25 height 25
click at [322, 195] on button "o" at bounding box center [326, 188] width 25 height 25
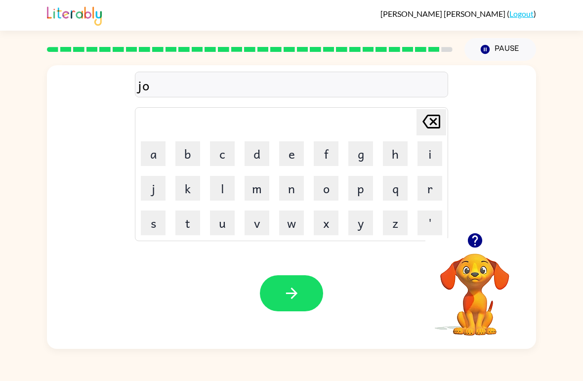
click at [196, 155] on button "b" at bounding box center [187, 153] width 25 height 25
click at [190, 155] on button "b" at bounding box center [187, 153] width 25 height 25
click at [419, 198] on button "r" at bounding box center [429, 188] width 25 height 25
click at [157, 156] on button "a" at bounding box center [153, 153] width 25 height 25
click at [191, 190] on button "k" at bounding box center [187, 188] width 25 height 25
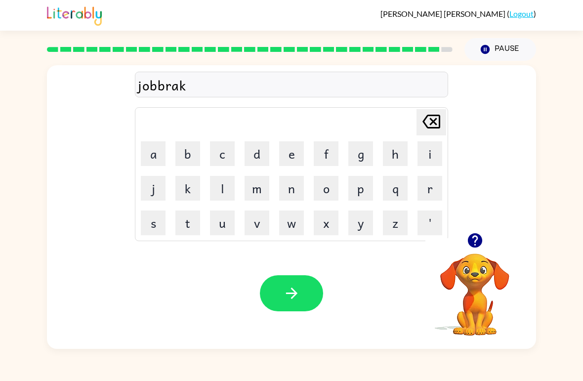
click at [286, 156] on button "e" at bounding box center [291, 153] width 25 height 25
click at [431, 188] on button "r" at bounding box center [429, 188] width 25 height 25
click at [294, 302] on button "button" at bounding box center [291, 293] width 63 height 36
